Goal: Task Accomplishment & Management: Use online tool/utility

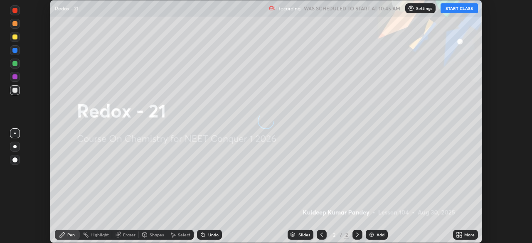
scroll to position [243, 532]
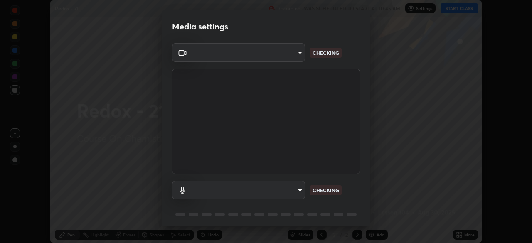
type input "6c2cbd707de14d6f22ad6aa38dcece7be3c4addb00b53b9d4bb55d2e14cdbb5a"
click at [278, 190] on body "Erase all Redox - 21 Recording WAS SCHEDULED TO START AT 10:45 AM Settings STAR…" at bounding box center [266, 121] width 532 height 243
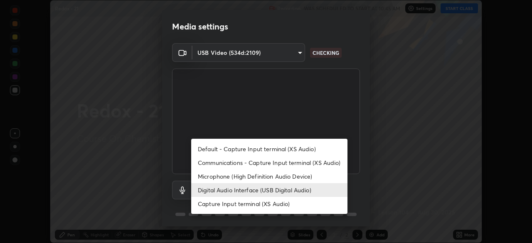
click at [284, 177] on li "Microphone (High Definition Audio Device)" at bounding box center [269, 177] width 156 height 14
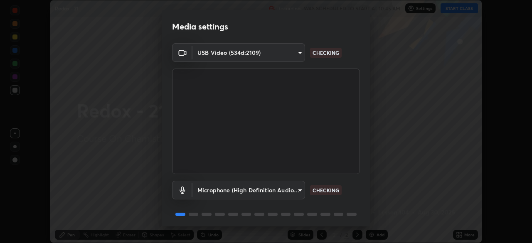
click at [278, 192] on body "Erase all Redox - 21 Recording WAS SCHEDULED TO START AT 10:45 AM Settings STAR…" at bounding box center [266, 121] width 532 height 243
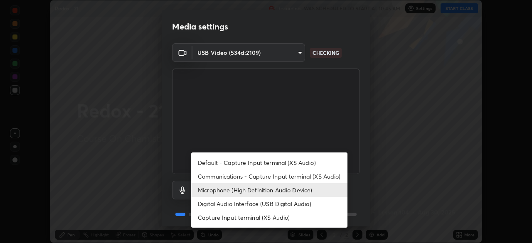
click at [284, 201] on li "Digital Audio Interface (USB Digital Audio)" at bounding box center [269, 204] width 156 height 14
type input "92fc6c620aea32985c7664e917a3091a5e5ef340cbe99d852034d1b957b67b9c"
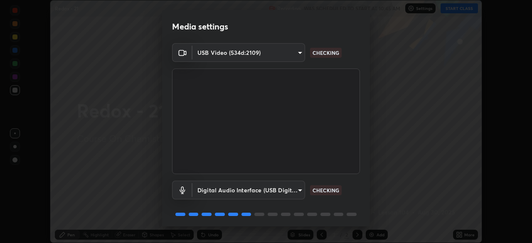
scroll to position [30, 0]
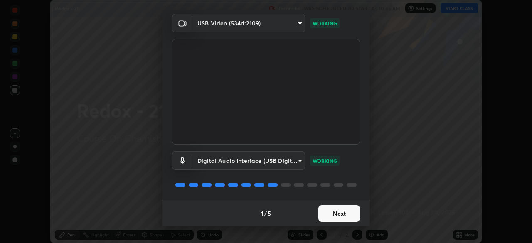
click at [341, 219] on button "Next" at bounding box center [340, 213] width 42 height 17
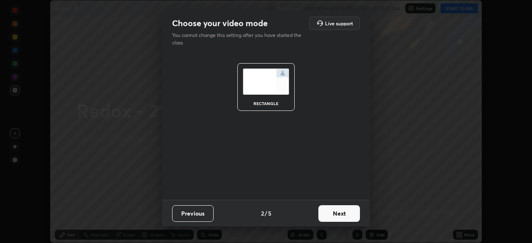
click at [346, 216] on button "Next" at bounding box center [340, 213] width 42 height 17
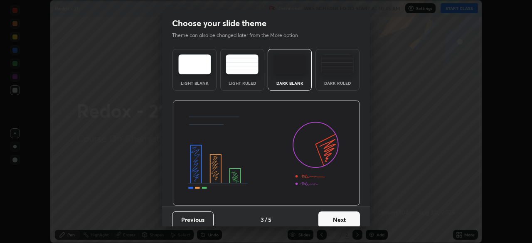
click at [348, 218] on button "Next" at bounding box center [340, 220] width 42 height 17
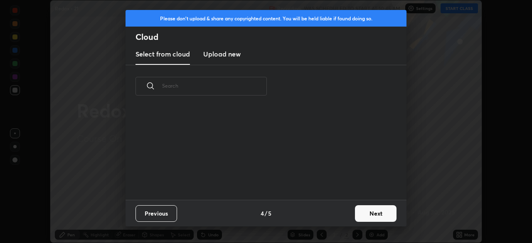
click at [362, 214] on button "Next" at bounding box center [376, 213] width 42 height 17
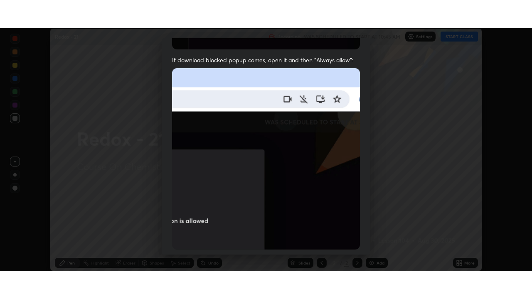
scroll to position [199, 0]
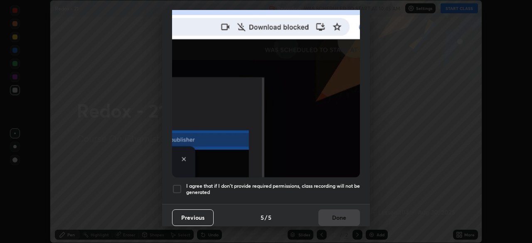
click at [269, 188] on h5 "I agree that if I don't provide required permissions, class recording will not …" at bounding box center [273, 189] width 174 height 13
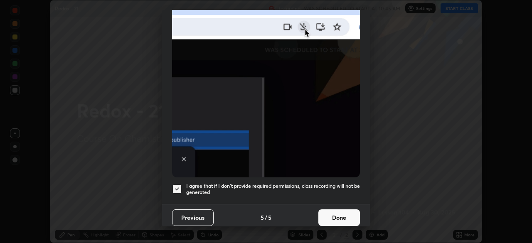
click at [330, 215] on button "Done" at bounding box center [340, 218] width 42 height 17
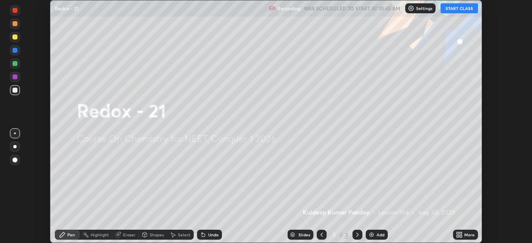
click at [464, 12] on button "START CLASS" at bounding box center [459, 8] width 37 height 10
click at [468, 235] on div "More" at bounding box center [469, 235] width 10 height 4
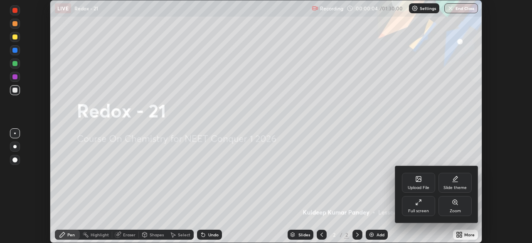
click at [427, 209] on div "Full screen" at bounding box center [418, 211] width 21 height 4
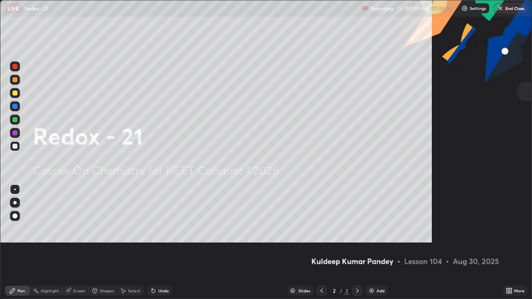
scroll to position [299, 532]
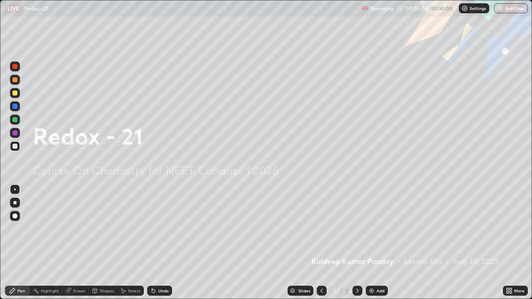
click at [375, 243] on div "Add" at bounding box center [377, 291] width 22 height 10
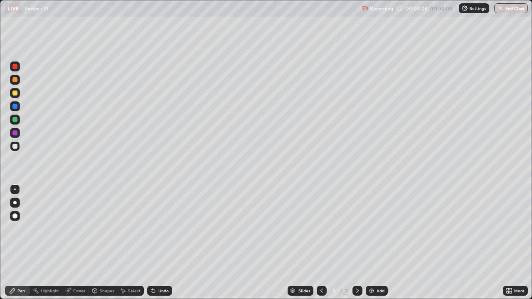
click at [373, 243] on img at bounding box center [371, 291] width 7 height 7
click at [372, 243] on img at bounding box center [371, 291] width 7 height 7
click at [370, 243] on img at bounding box center [371, 291] width 7 height 7
click at [371, 243] on img at bounding box center [371, 291] width 7 height 7
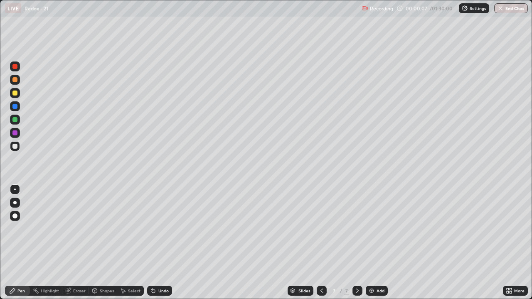
click at [371, 243] on img at bounding box center [371, 291] width 7 height 7
click at [372, 243] on img at bounding box center [371, 291] width 7 height 7
click at [371, 243] on img at bounding box center [371, 291] width 7 height 7
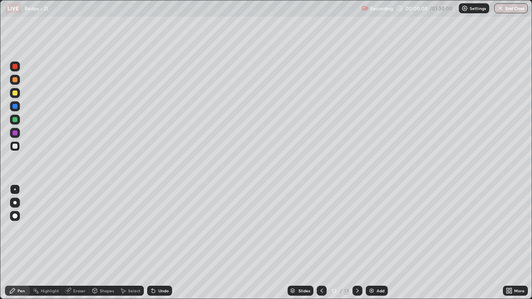
click at [372, 243] on img at bounding box center [371, 291] width 7 height 7
click at [371, 243] on img at bounding box center [371, 291] width 7 height 7
click at [370, 243] on img at bounding box center [371, 291] width 7 height 7
click at [371, 243] on img at bounding box center [371, 291] width 7 height 7
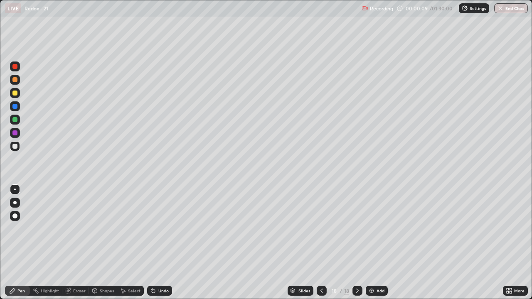
click at [371, 243] on img at bounding box center [371, 291] width 7 height 7
click at [371, 243] on img at bounding box center [372, 291] width 7 height 7
click at [372, 243] on img at bounding box center [371, 291] width 7 height 7
click at [371, 243] on img at bounding box center [371, 291] width 7 height 7
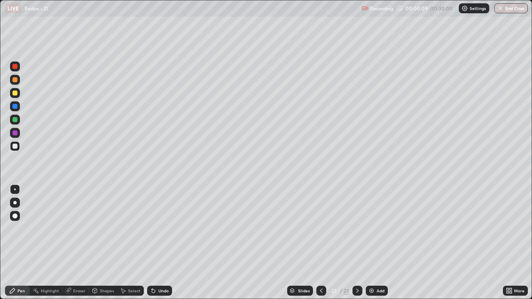
click at [372, 243] on img at bounding box center [371, 291] width 7 height 7
click at [371, 243] on img at bounding box center [371, 291] width 7 height 7
click at [372, 243] on img at bounding box center [371, 291] width 7 height 7
click at [371, 243] on img at bounding box center [371, 291] width 7 height 7
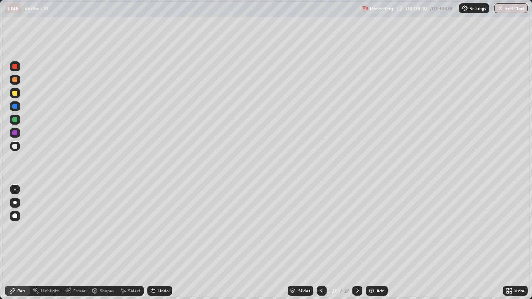
click at [370, 243] on img at bounding box center [371, 291] width 7 height 7
click at [371, 243] on img at bounding box center [371, 291] width 7 height 7
click at [372, 243] on img at bounding box center [372, 291] width 7 height 7
click at [370, 243] on img at bounding box center [371, 291] width 7 height 7
click at [321, 243] on icon at bounding box center [321, 291] width 2 height 4
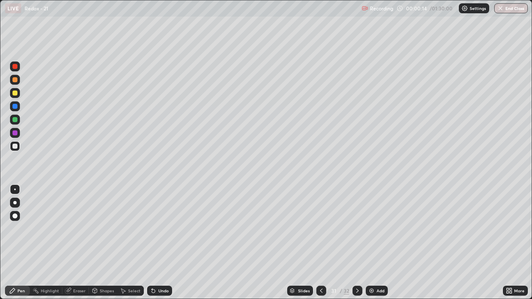
click at [321, 243] on icon at bounding box center [321, 291] width 7 height 7
click at [319, 243] on icon at bounding box center [321, 291] width 7 height 7
click at [321, 243] on icon at bounding box center [321, 291] width 2 height 4
click at [321, 243] on icon at bounding box center [321, 291] width 7 height 7
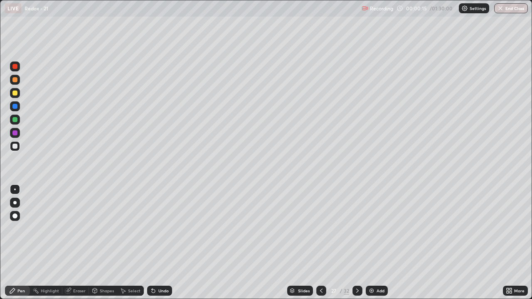
click at [321, 243] on icon at bounding box center [321, 291] width 7 height 7
click at [322, 243] on icon at bounding box center [321, 291] width 7 height 7
click at [322, 243] on div at bounding box center [321, 291] width 10 height 10
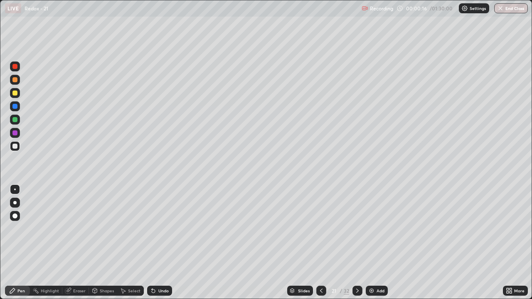
click at [321, 243] on div at bounding box center [321, 291] width 10 height 10
click at [321, 243] on icon at bounding box center [321, 291] width 7 height 7
click at [321, 243] on icon at bounding box center [321, 291] width 2 height 4
click at [321, 243] on icon at bounding box center [321, 291] width 7 height 7
click at [320, 243] on icon at bounding box center [321, 291] width 7 height 7
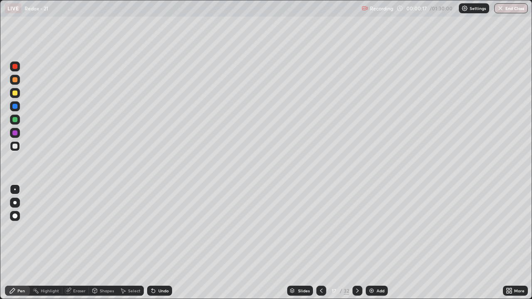
click at [320, 243] on icon at bounding box center [321, 291] width 7 height 7
click at [319, 243] on icon at bounding box center [321, 291] width 7 height 7
click at [321, 243] on icon at bounding box center [321, 291] width 7 height 7
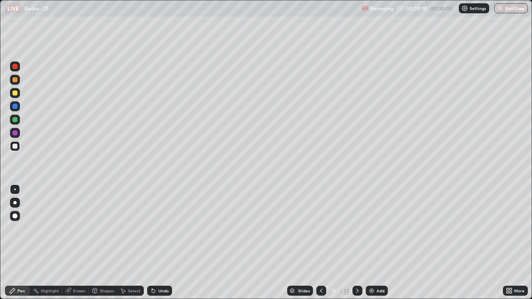
click at [321, 243] on icon at bounding box center [321, 291] width 7 height 7
click at [319, 243] on icon at bounding box center [321, 291] width 7 height 7
click at [320, 243] on icon at bounding box center [321, 291] width 7 height 7
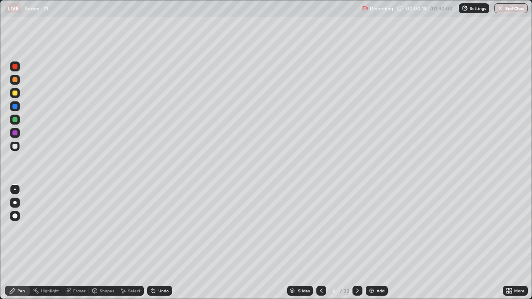
click at [320, 243] on icon at bounding box center [321, 291] width 7 height 7
click at [15, 203] on div at bounding box center [14, 202] width 3 height 3
click at [15, 148] on div at bounding box center [14, 146] width 5 height 5
click at [15, 202] on div at bounding box center [14, 202] width 3 height 3
click at [74, 243] on div "Eraser" at bounding box center [79, 291] width 12 height 4
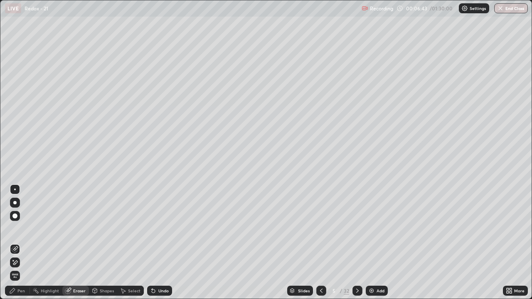
click at [25, 243] on div "Pen" at bounding box center [17, 291] width 25 height 10
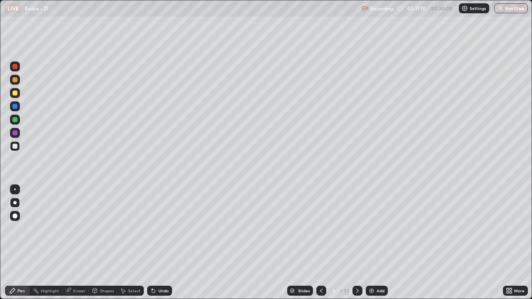
click at [357, 243] on icon at bounding box center [357, 291] width 2 height 4
click at [355, 243] on icon at bounding box center [357, 291] width 7 height 7
click at [356, 243] on icon at bounding box center [357, 291] width 7 height 7
click at [82, 243] on div "Eraser" at bounding box center [79, 291] width 12 height 4
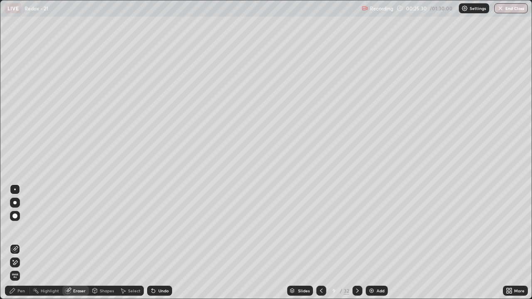
click at [23, 243] on div "Pen" at bounding box center [20, 291] width 7 height 4
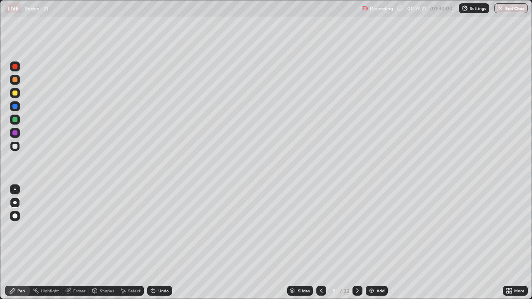
click at [80, 243] on div "Eraser" at bounding box center [79, 291] width 12 height 4
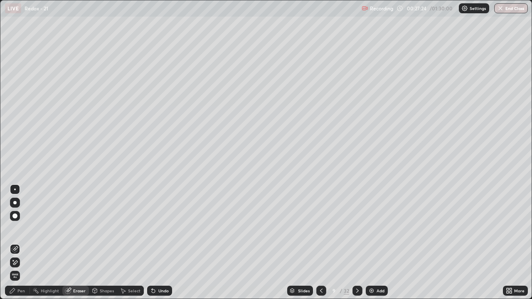
click at [25, 243] on div "Pen" at bounding box center [17, 291] width 25 height 10
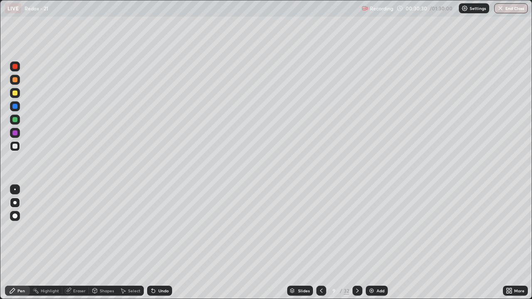
click at [79, 243] on div "Eraser" at bounding box center [79, 291] width 12 height 4
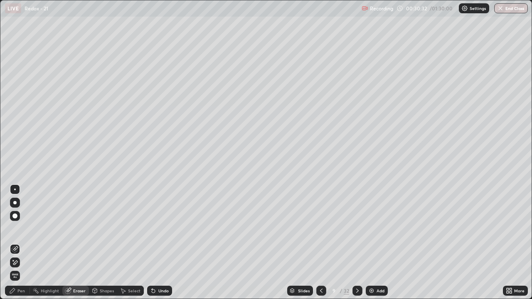
click at [22, 243] on div "Pen" at bounding box center [20, 291] width 7 height 4
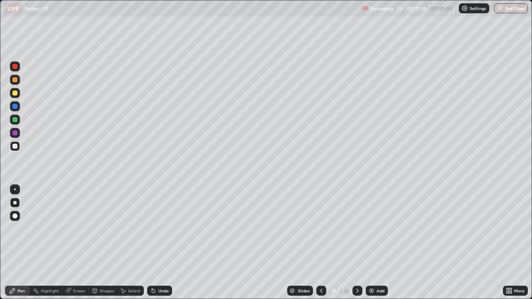
click at [358, 243] on icon at bounding box center [357, 291] width 7 height 7
click at [321, 243] on icon at bounding box center [321, 291] width 2 height 4
click at [358, 243] on icon at bounding box center [357, 291] width 7 height 7
click at [321, 243] on icon at bounding box center [321, 291] width 7 height 7
click at [357, 243] on icon at bounding box center [357, 291] width 7 height 7
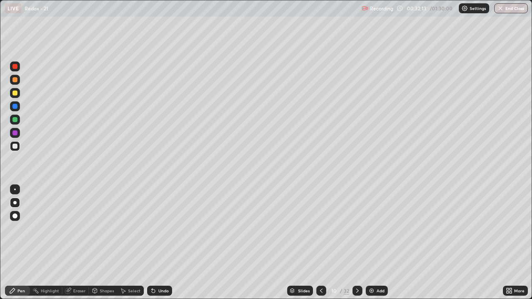
click at [320, 243] on icon at bounding box center [321, 291] width 7 height 7
click at [360, 243] on div at bounding box center [358, 291] width 10 height 10
click at [321, 243] on icon at bounding box center [321, 291] width 7 height 7
click at [357, 243] on icon at bounding box center [357, 291] width 7 height 7
click at [357, 243] on div at bounding box center [358, 291] width 10 height 10
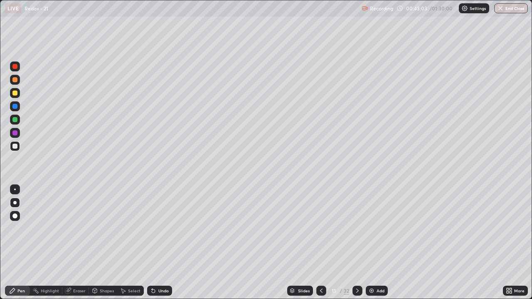
click at [81, 243] on div "Eraser" at bounding box center [75, 291] width 27 height 10
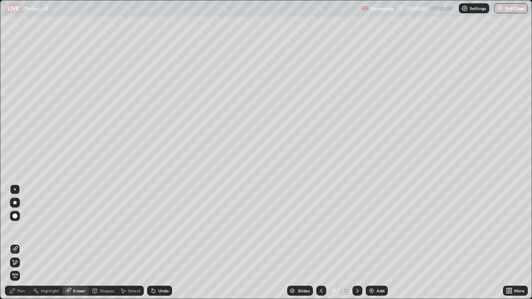
click at [23, 243] on div "Pen" at bounding box center [20, 291] width 7 height 4
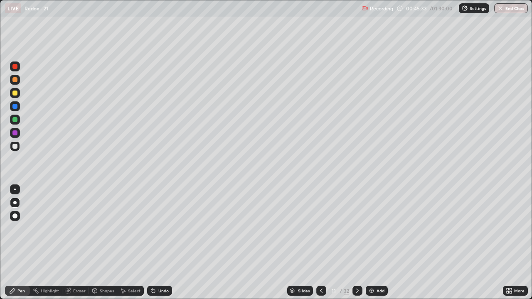
click at [356, 243] on icon at bounding box center [357, 291] width 7 height 7
click at [357, 243] on icon at bounding box center [357, 291] width 7 height 7
click at [321, 243] on icon at bounding box center [321, 291] width 7 height 7
click at [357, 243] on icon at bounding box center [357, 291] width 7 height 7
click at [359, 243] on icon at bounding box center [357, 291] width 7 height 7
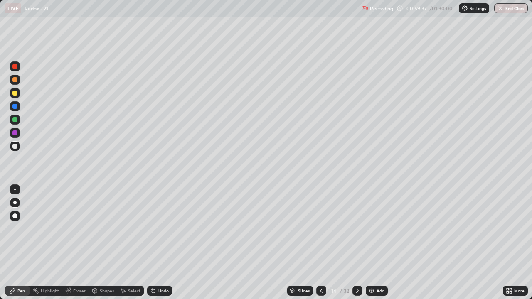
click at [77, 243] on div "Eraser" at bounding box center [79, 291] width 12 height 4
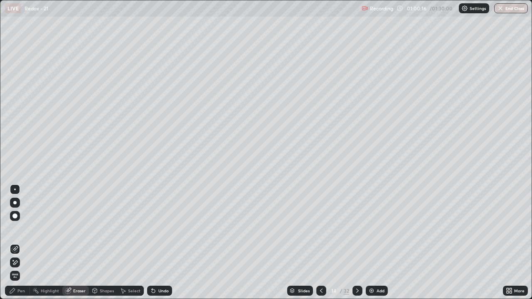
click at [22, 243] on div "Pen" at bounding box center [20, 291] width 7 height 4
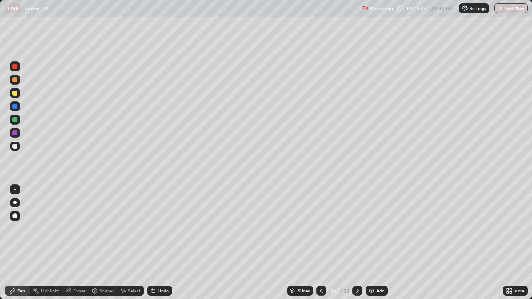
click at [324, 243] on div at bounding box center [321, 291] width 10 height 10
click at [319, 243] on div at bounding box center [321, 291] width 10 height 10
click at [353, 243] on div at bounding box center [358, 291] width 10 height 10
click at [357, 243] on icon at bounding box center [357, 291] width 7 height 7
click at [320, 243] on icon at bounding box center [321, 291] width 2 height 4
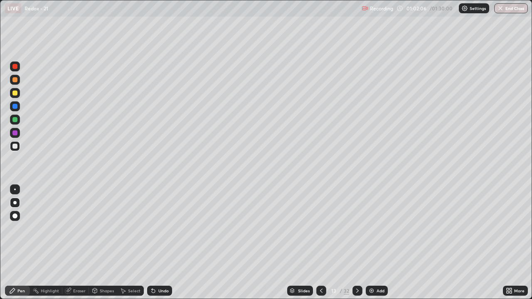
click at [357, 243] on icon at bounding box center [357, 291] width 7 height 7
click at [321, 243] on icon at bounding box center [321, 291] width 7 height 7
click at [360, 243] on icon at bounding box center [357, 291] width 7 height 7
click at [320, 243] on icon at bounding box center [321, 291] width 7 height 7
click at [359, 243] on icon at bounding box center [357, 291] width 7 height 7
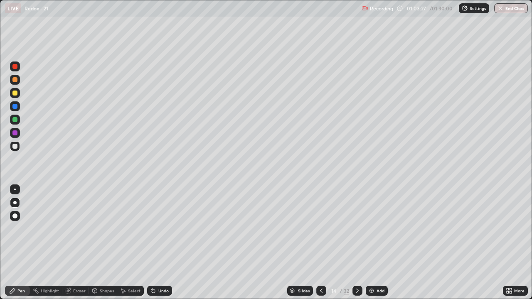
click at [319, 243] on icon at bounding box center [321, 291] width 7 height 7
click at [321, 243] on icon at bounding box center [321, 291] width 7 height 7
click at [357, 243] on icon at bounding box center [357, 291] width 2 height 4
click at [357, 243] on icon at bounding box center [357, 291] width 7 height 7
click at [323, 243] on icon at bounding box center [321, 291] width 7 height 7
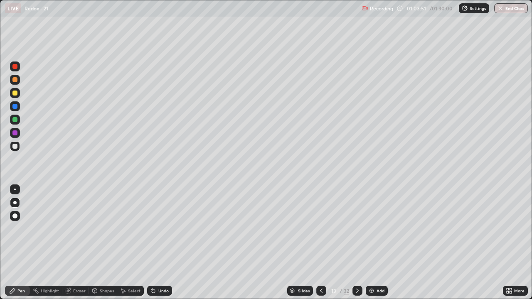
click at [360, 243] on div at bounding box center [358, 291] width 10 height 10
click at [321, 243] on icon at bounding box center [321, 291] width 7 height 7
click at [357, 243] on icon at bounding box center [357, 291] width 7 height 7
click at [321, 243] on icon at bounding box center [321, 291] width 7 height 7
click at [358, 243] on icon at bounding box center [357, 291] width 7 height 7
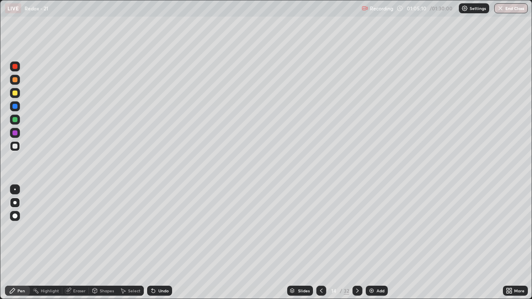
click at [82, 243] on div "Eraser" at bounding box center [79, 291] width 12 height 4
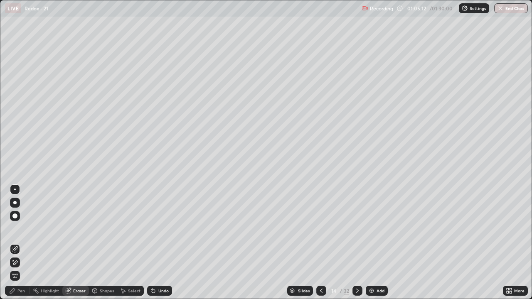
click at [21, 243] on div "Pen" at bounding box center [20, 291] width 7 height 4
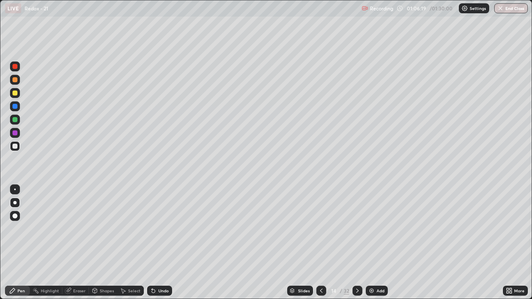
click at [12, 122] on div at bounding box center [15, 120] width 10 height 10
click at [430, 243] on div "Slides 14 / 32 Add" at bounding box center [337, 291] width 331 height 17
click at [422, 243] on div "Slides 14 / 32 Add" at bounding box center [337, 291] width 331 height 17
click at [357, 243] on icon at bounding box center [357, 291] width 2 height 4
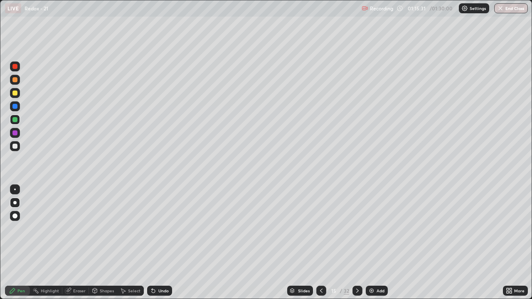
click at [19, 146] on div at bounding box center [15, 146] width 10 height 10
click at [205, 243] on div "Slides 15 / 32 Add" at bounding box center [337, 291] width 331 height 17
click at [227, 243] on div "Slides 15 / 32 Add" at bounding box center [337, 291] width 331 height 17
click at [242, 243] on div "Slides 15 / 32 Add" at bounding box center [337, 291] width 331 height 17
click at [317, 243] on div at bounding box center [321, 291] width 10 height 17
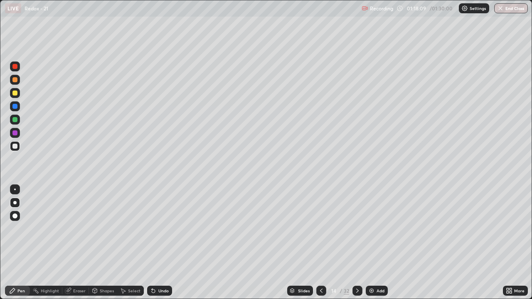
click at [320, 243] on icon at bounding box center [321, 291] width 2 height 4
click at [356, 243] on icon at bounding box center [357, 291] width 7 height 7
click at [358, 243] on icon at bounding box center [357, 291] width 7 height 7
click at [358, 243] on icon at bounding box center [357, 291] width 2 height 4
click at [324, 243] on icon at bounding box center [321, 291] width 7 height 7
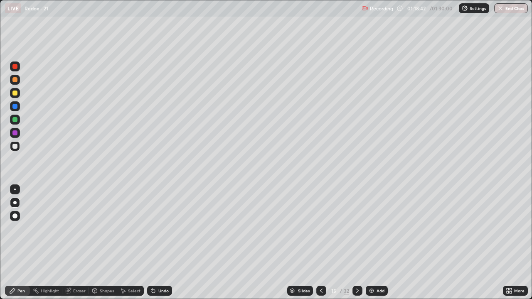
click at [358, 243] on icon at bounding box center [357, 291] width 2 height 4
click at [322, 243] on icon at bounding box center [321, 291] width 2 height 4
click at [506, 9] on button "End Class" at bounding box center [511, 8] width 33 height 10
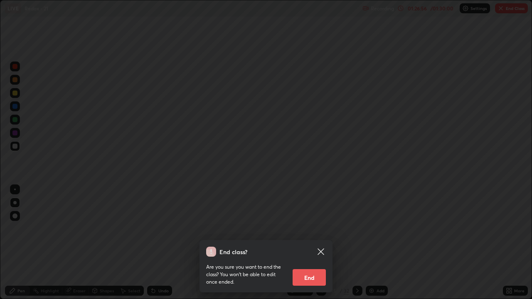
click at [323, 243] on button "End" at bounding box center [309, 277] width 33 height 17
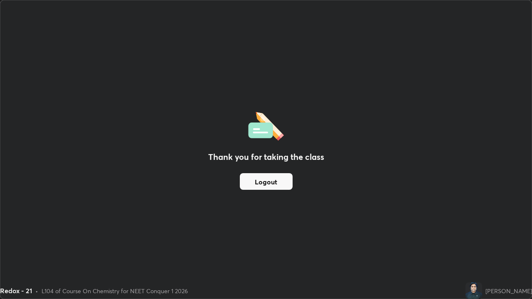
click at [282, 183] on button "Logout" at bounding box center [266, 181] width 53 height 17
